Goal: Navigation & Orientation: Understand site structure

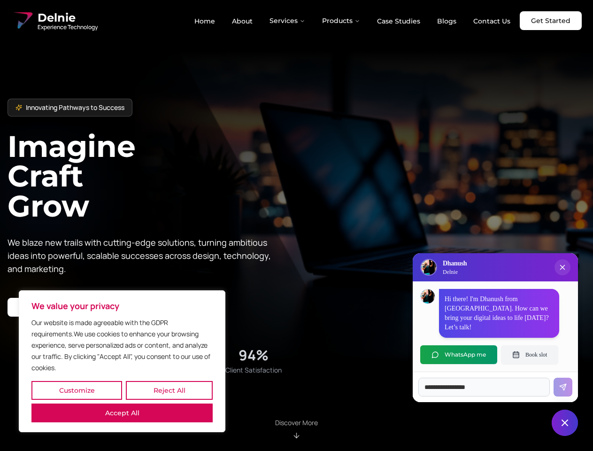
click at [77, 390] on button "Customize" at bounding box center [76, 390] width 91 height 19
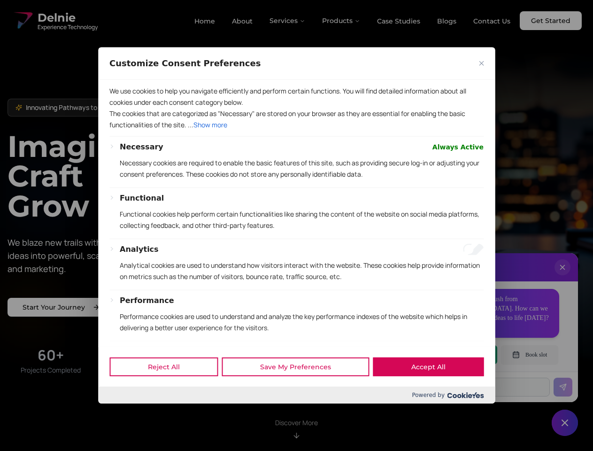
click at [169, 390] on div at bounding box center [296, 225] width 593 height 451
click at [122, 108] on p "We use cookies to help you navigate efficiently and perform certain functions. …" at bounding box center [296, 96] width 374 height 23
click at [296, 225] on p "Functional cookies help perform certain functionalities like sharing the conten…" at bounding box center [302, 219] width 364 height 23
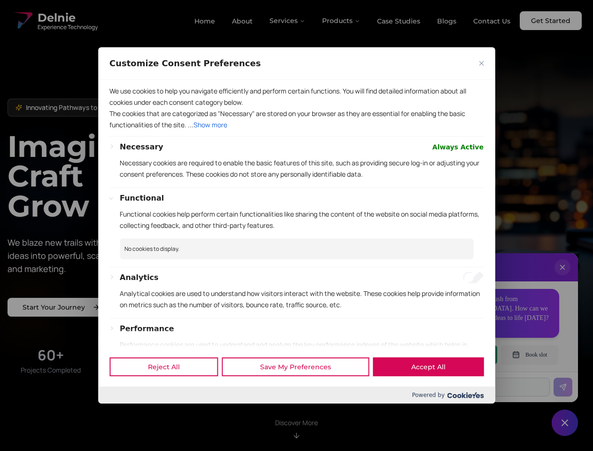
click at [288, 21] on div at bounding box center [296, 225] width 593 height 451
click at [341, 21] on div at bounding box center [296, 225] width 593 height 451
click at [562, 277] on div at bounding box center [296, 225] width 593 height 451
click at [459, 354] on div "Reject All Save My Preferences Accept All" at bounding box center [296, 366] width 397 height 40
click at [530, 354] on div at bounding box center [296, 225] width 593 height 451
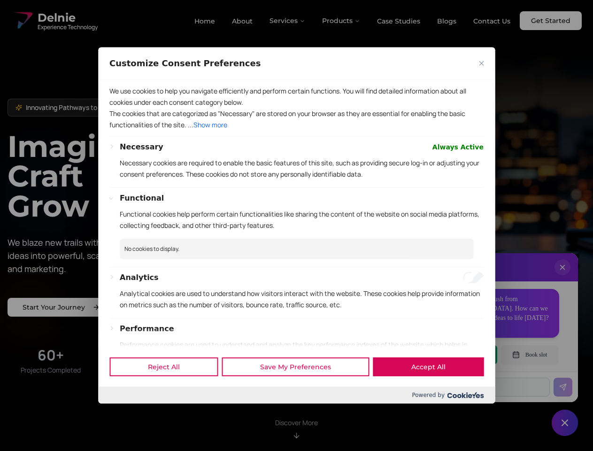
click at [565, 423] on div at bounding box center [296, 225] width 593 height 451
